Goal: Task Accomplishment & Management: Manage account settings

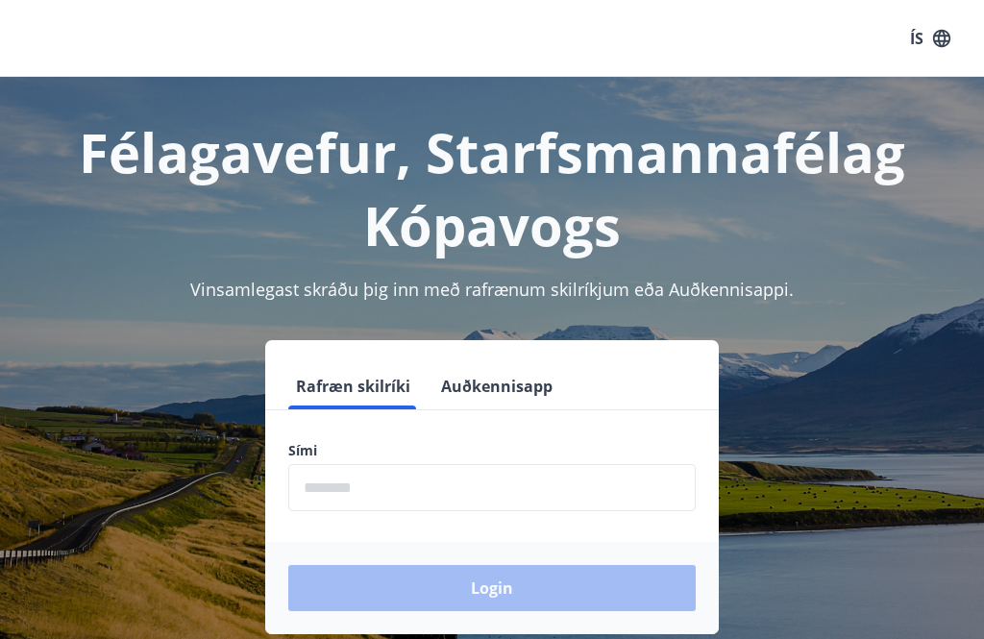
click at [461, 485] on input "phone" at bounding box center [491, 487] width 407 height 47
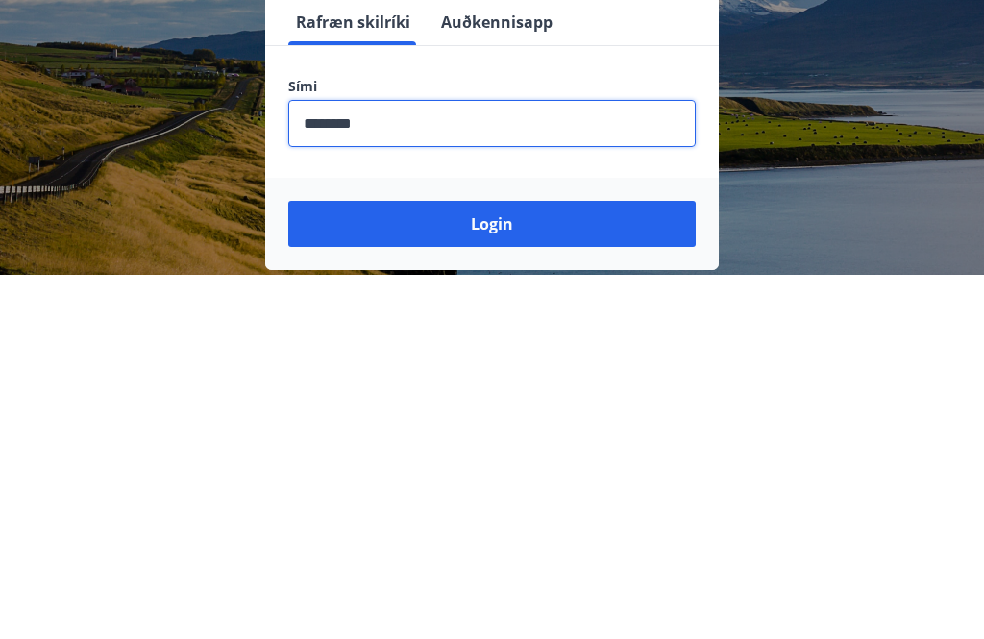
type input "********"
click at [607, 565] on button "Login" at bounding box center [491, 588] width 407 height 46
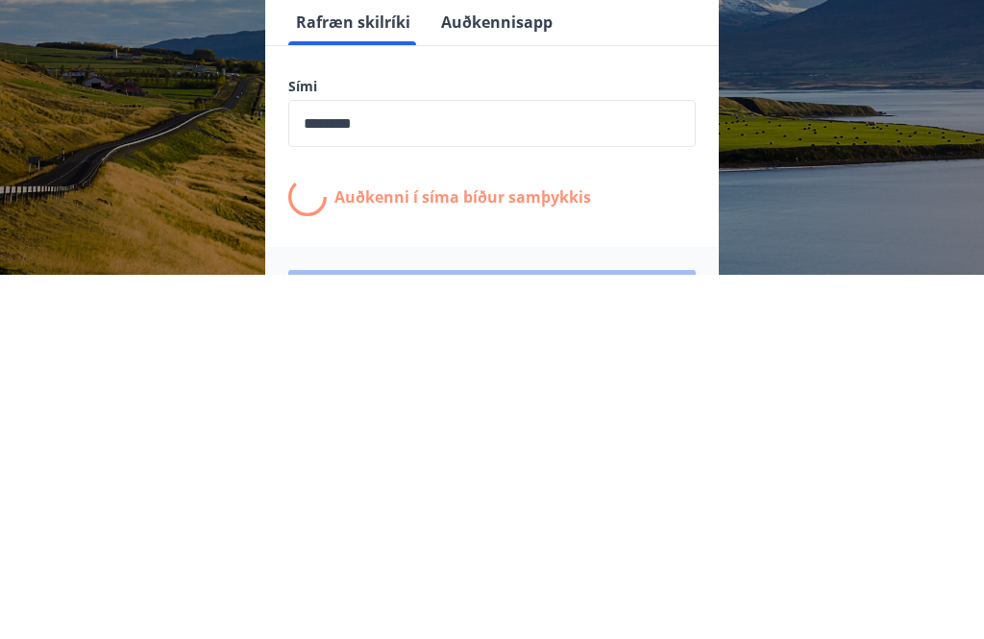
scroll to position [297, 0]
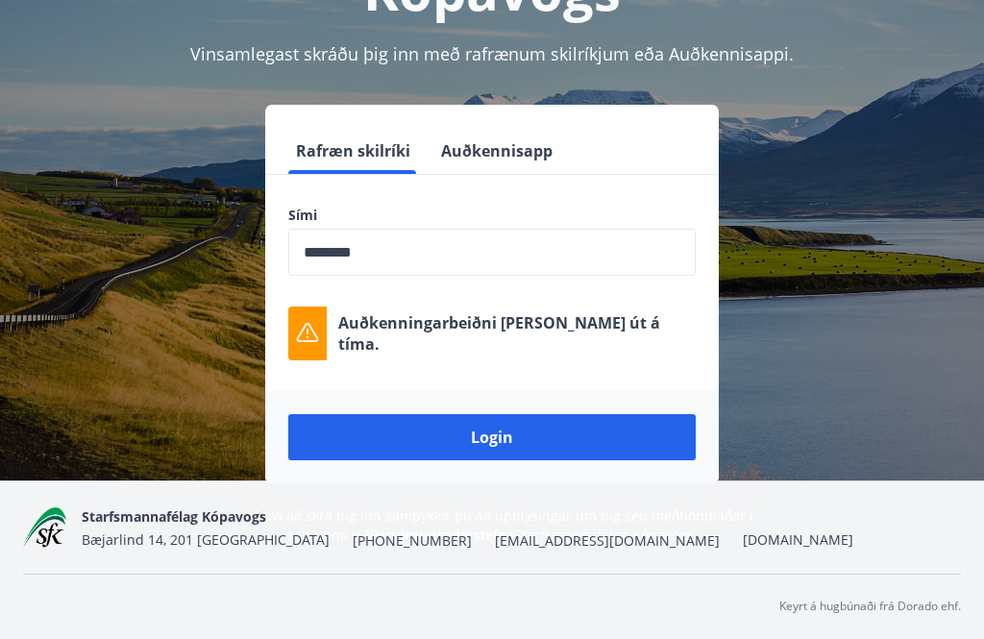
click at [519, 414] on button "Login" at bounding box center [491, 437] width 407 height 46
click at [511, 414] on button "Login" at bounding box center [491, 437] width 407 height 46
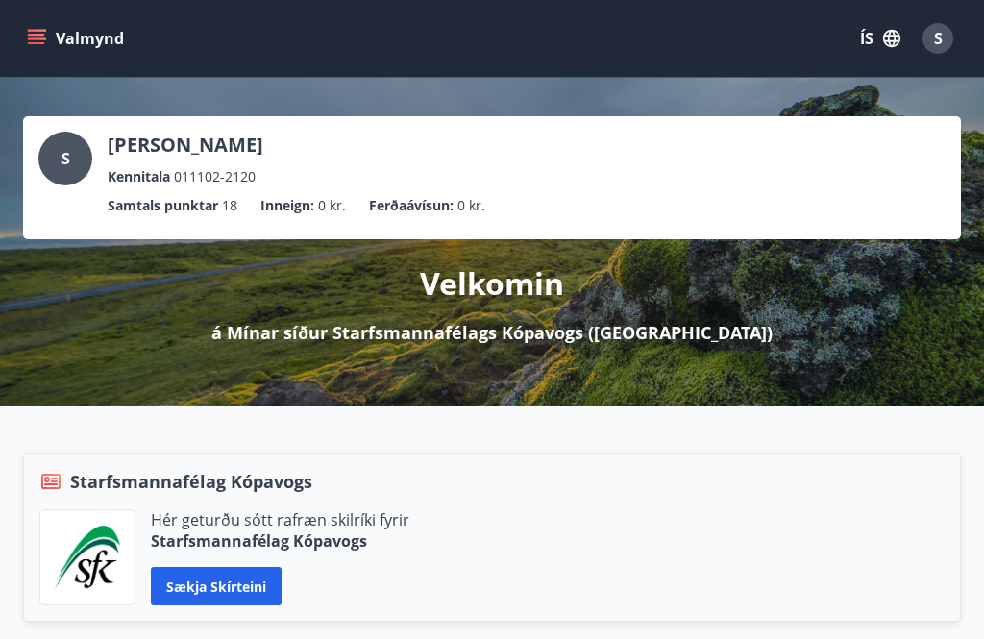
click at [54, 27] on button "Valmynd" at bounding box center [77, 38] width 109 height 35
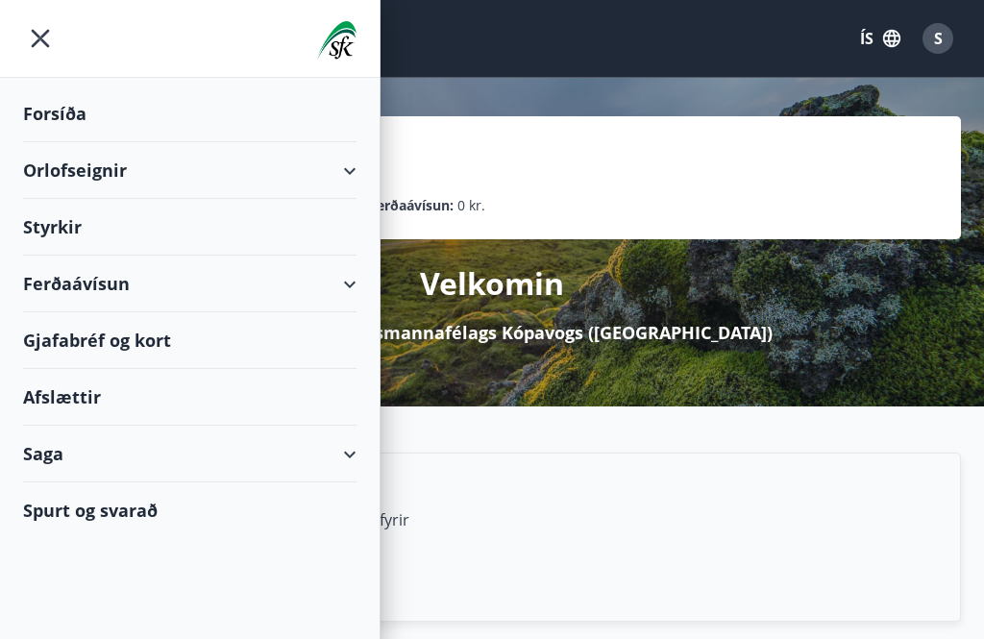
click at [157, 328] on div "Gjafabréf og kort" at bounding box center [189, 340] width 333 height 57
click at [46, 36] on icon "menu" at bounding box center [40, 38] width 35 height 35
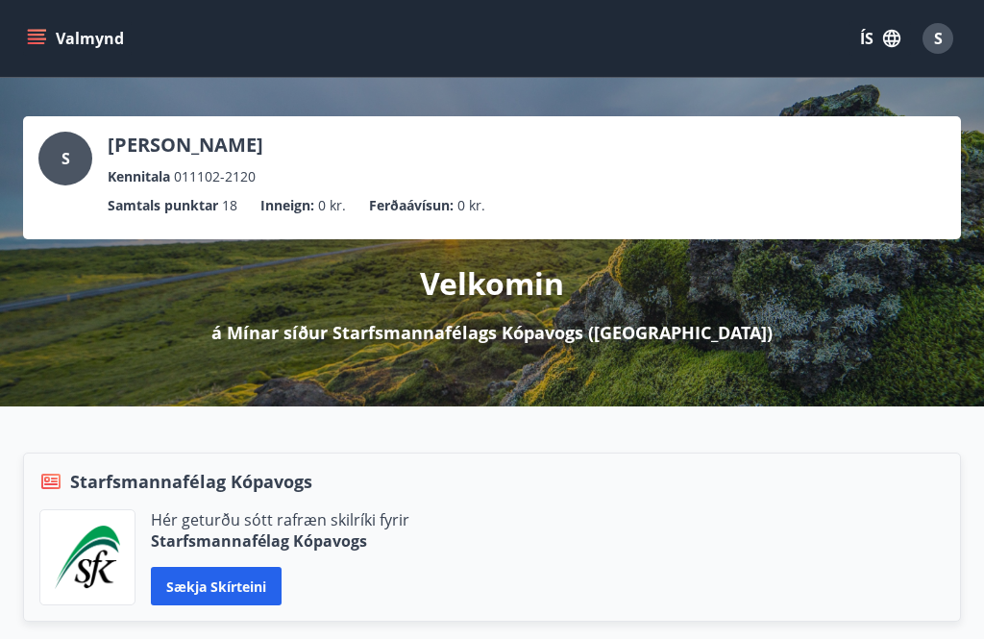
click at [949, 37] on div "S" at bounding box center [937, 38] width 31 height 31
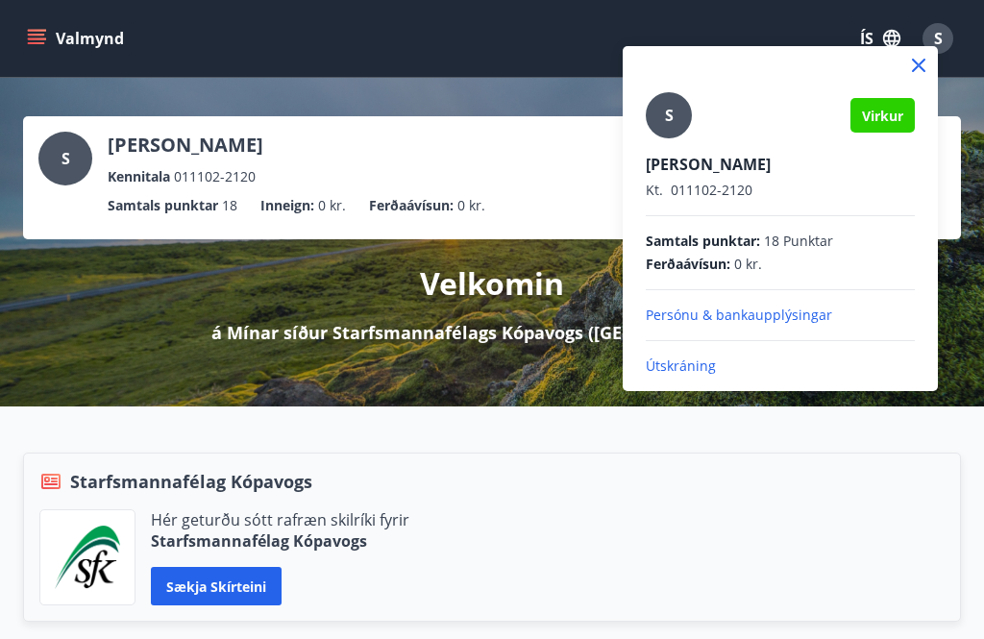
click at [685, 371] on p "Útskráning" at bounding box center [779, 365] width 269 height 19
